Goal: Information Seeking & Learning: Find specific fact

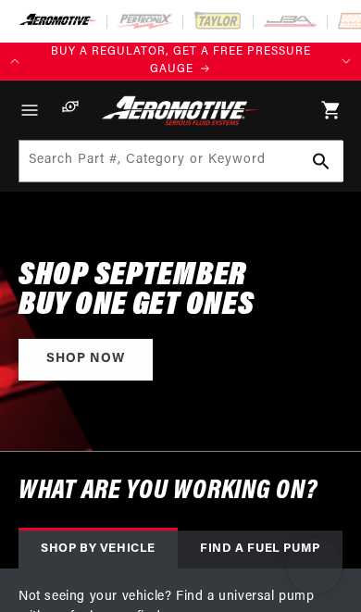
select select "1990"
select select "Ford"
select select "5.0L"
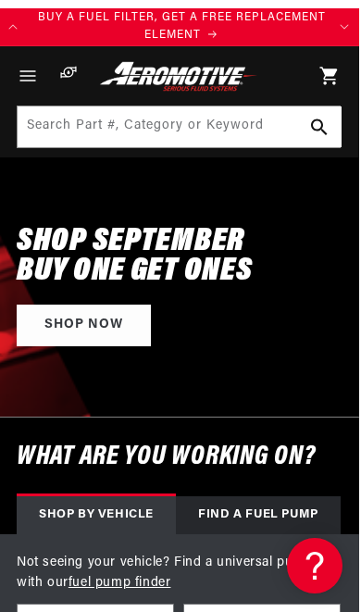
scroll to position [0, 2]
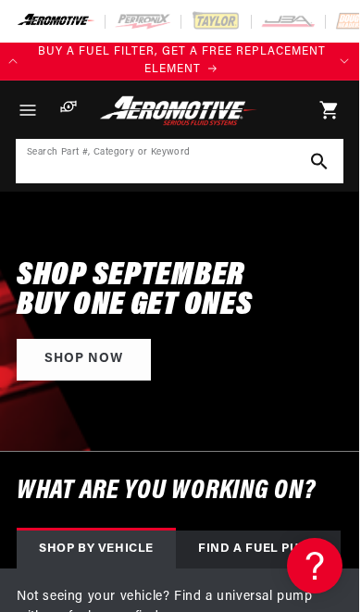
click at [66, 164] on input at bounding box center [180, 161] width 324 height 41
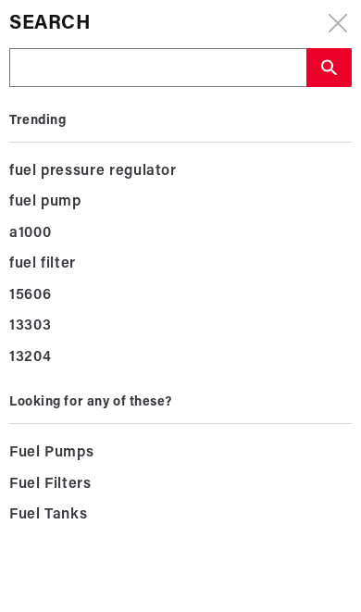
scroll to position [0, 0]
type input "F"
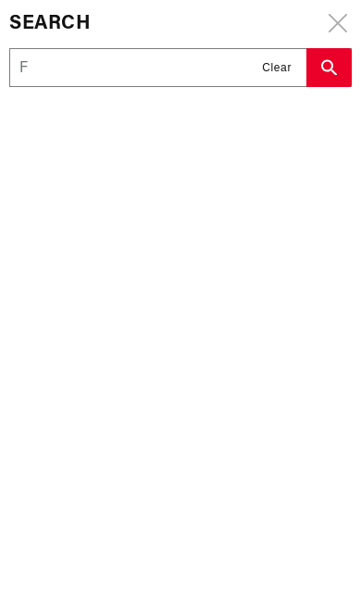
type input "Fu"
type input "Fue"
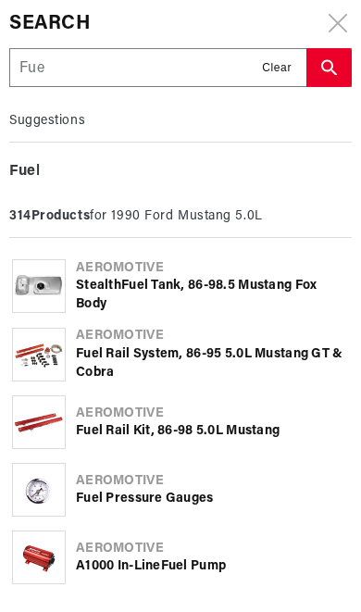
type input "Fuel"
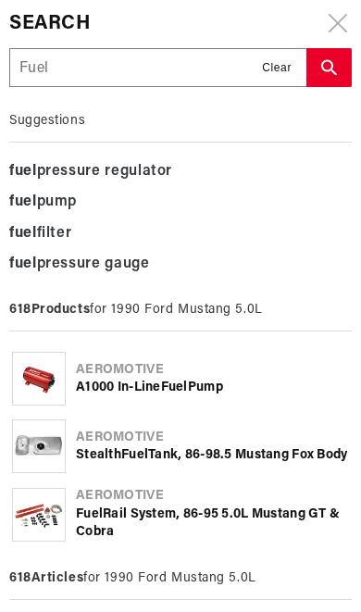
type input "Fuel"
type input "Fuel l"
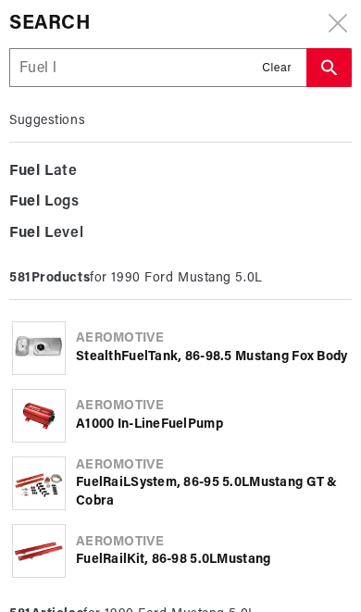
type input "Fuel li"
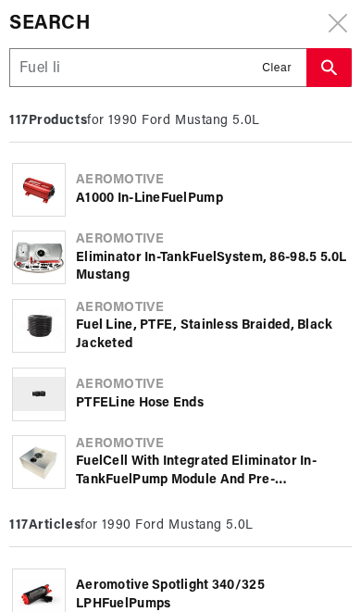
type input "Fuel lin"
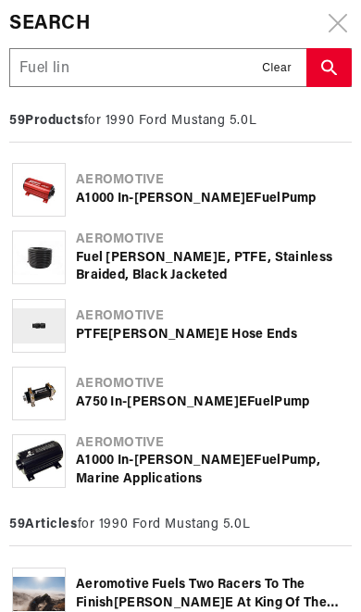
type input "Fuel line"
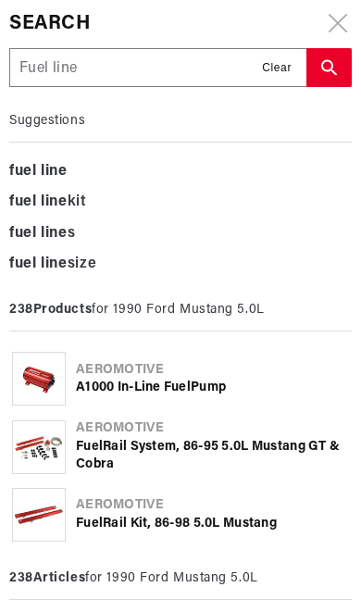
scroll to position [0, 874]
type input "Fuel line"
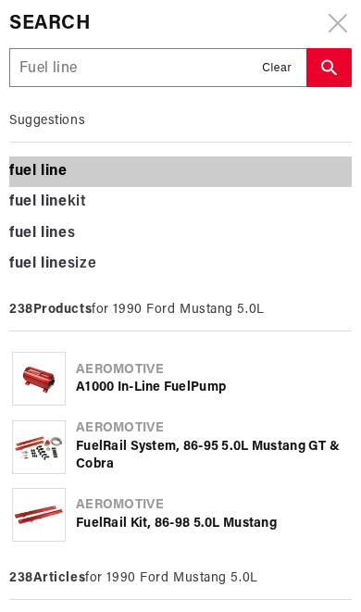
click at [26, 172] on b "fuel" at bounding box center [23, 171] width 28 height 15
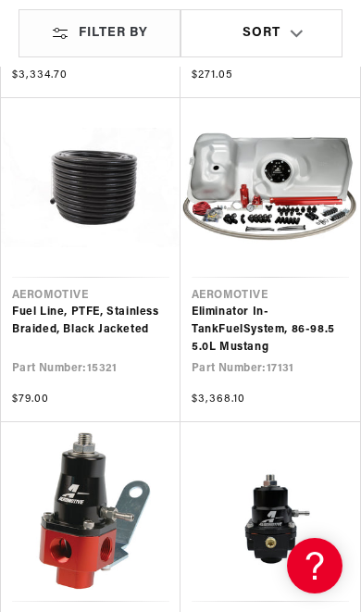
scroll to position [1223, 0]
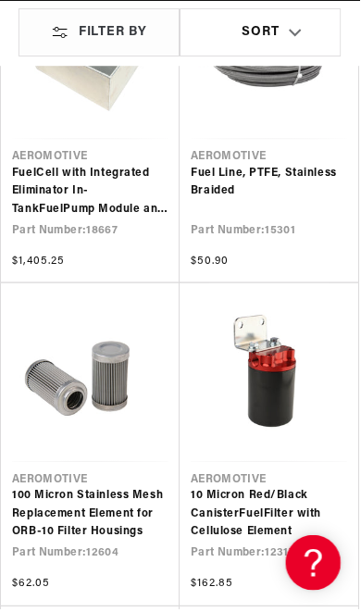
scroll to position [0, 874]
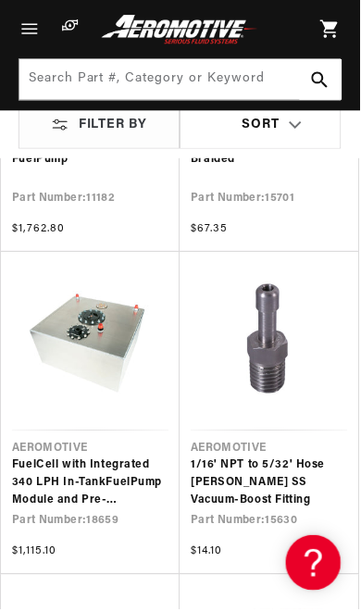
scroll to position [5869, 0]
